Goal: Task Accomplishment & Management: Manage account settings

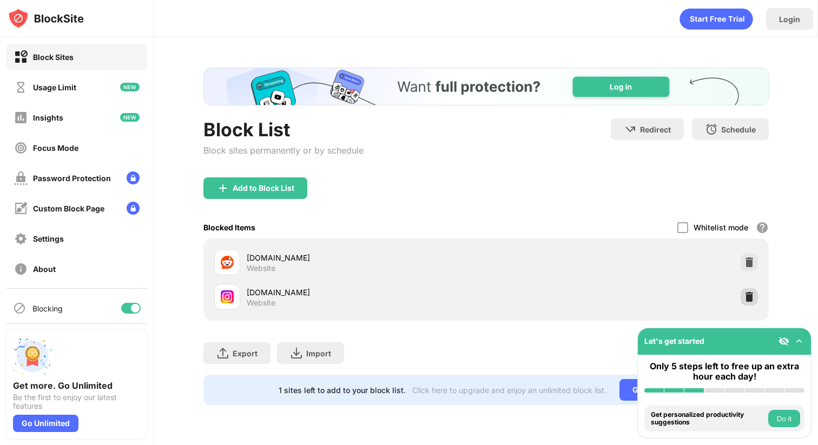
click at [747, 294] on img at bounding box center [749, 297] width 11 height 11
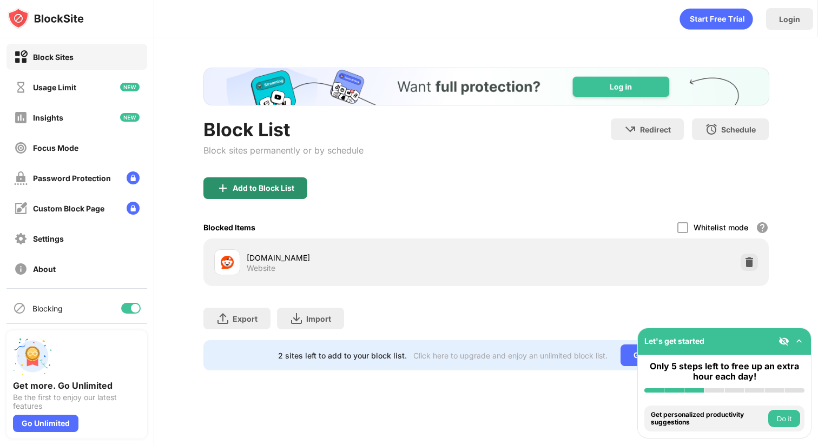
click at [276, 179] on div "Add to Block List" at bounding box center [256, 189] width 104 height 22
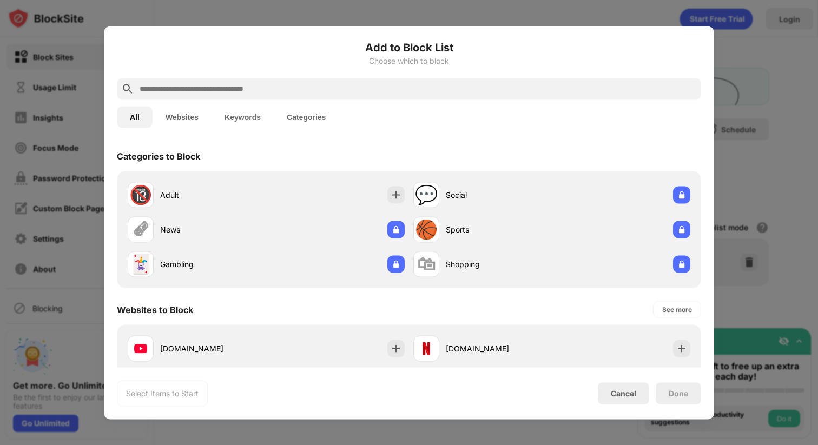
click at [275, 98] on div at bounding box center [409, 89] width 585 height 22
click at [273, 88] on input "text" at bounding box center [418, 88] width 559 height 13
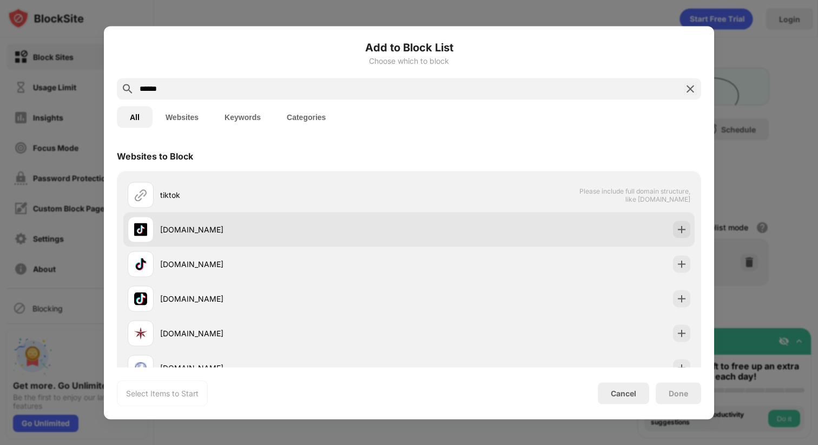
type input "******"
click at [681, 231] on img at bounding box center [682, 229] width 11 height 11
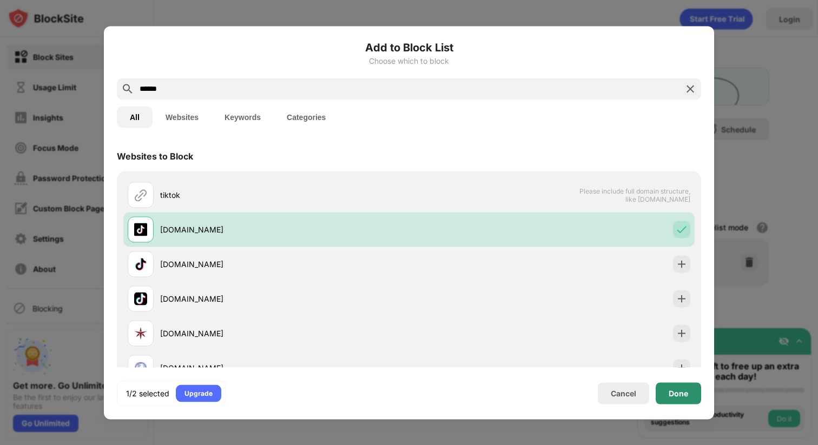
click at [687, 398] on div "Done" at bounding box center [678, 394] width 45 height 22
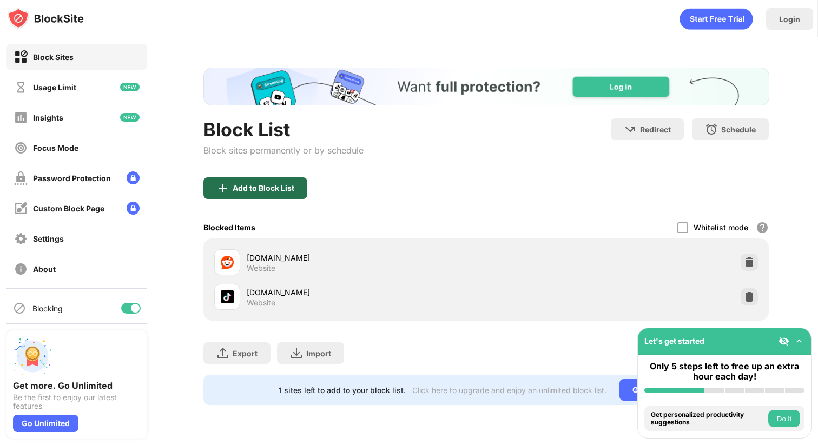
click at [230, 194] on div "Add to Block List" at bounding box center [256, 189] width 104 height 22
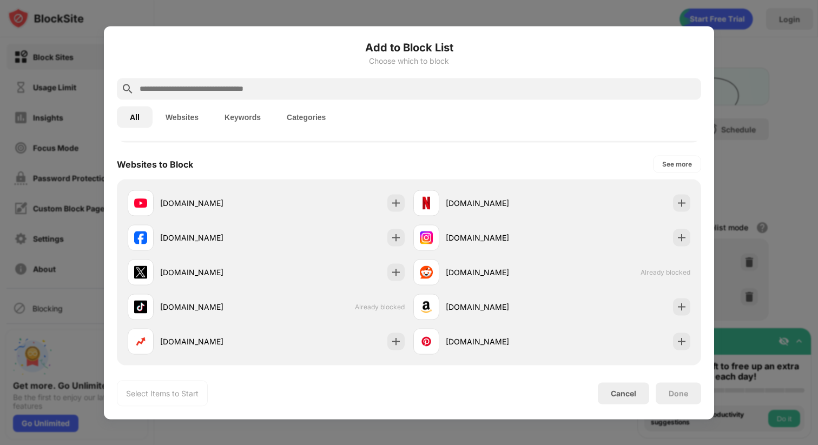
scroll to position [156, 0]
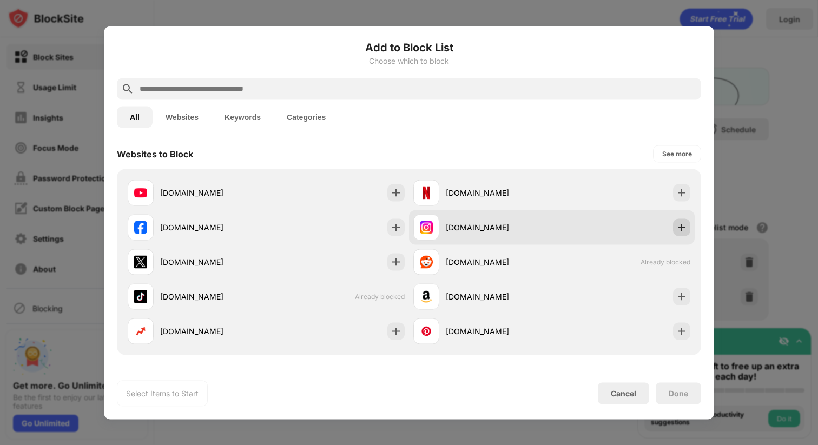
click at [688, 231] on div at bounding box center [681, 227] width 17 height 17
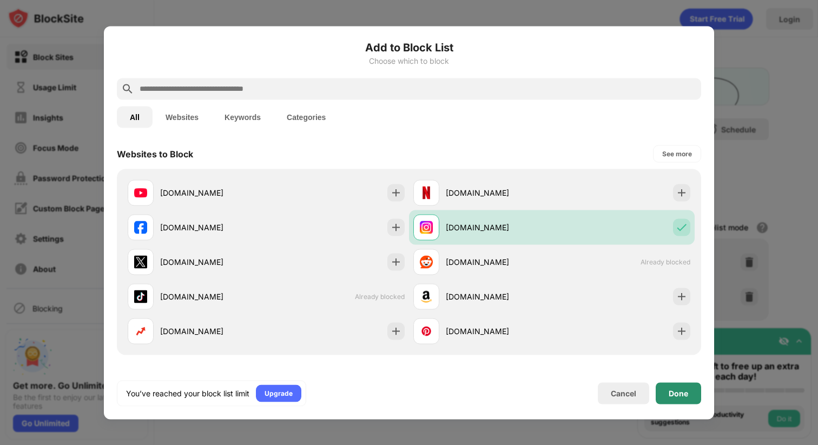
click at [679, 395] on div "Done" at bounding box center [678, 393] width 19 height 9
